Goal: Information Seeking & Learning: Compare options

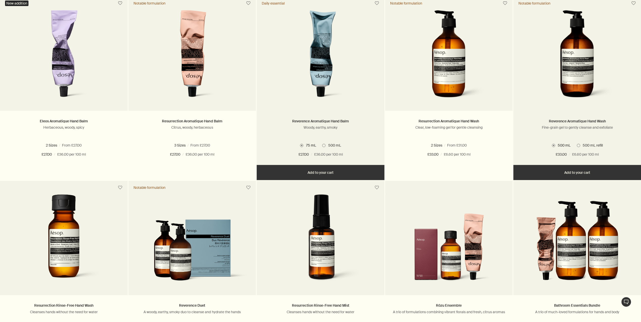
scroll to position [201, 0]
